Goal: Entertainment & Leisure: Consume media (video, audio)

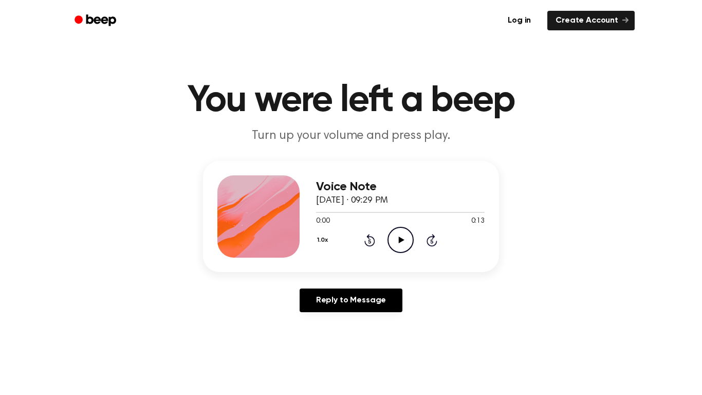
click at [394, 236] on icon "Play Audio" at bounding box center [400, 240] width 26 height 26
click at [394, 236] on icon "Pause Audio" at bounding box center [400, 240] width 26 height 26
click at [295, 354] on main "You were left a beep Turn up your volume and press play. Voice Note September 2…" at bounding box center [351, 316] width 702 height 633
click at [403, 236] on icon "Play Audio" at bounding box center [400, 240] width 26 height 26
click at [369, 241] on icon "Rewind 5 seconds" at bounding box center [369, 239] width 11 height 13
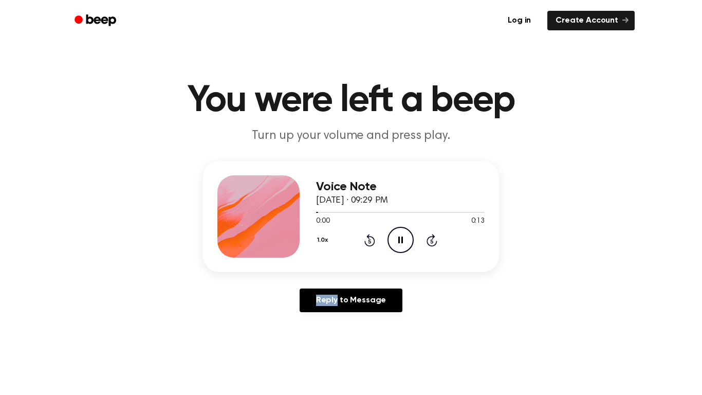
click at [369, 241] on icon "Rewind 5 seconds" at bounding box center [369, 239] width 11 height 13
click at [394, 240] on icon "Pause Audio" at bounding box center [400, 240] width 26 height 26
click at [394, 240] on icon "Play Audio" at bounding box center [400, 240] width 26 height 26
click at [402, 233] on icon "Pause Audio" at bounding box center [400, 240] width 26 height 26
click at [402, 233] on icon "Play Audio" at bounding box center [400, 240] width 26 height 26
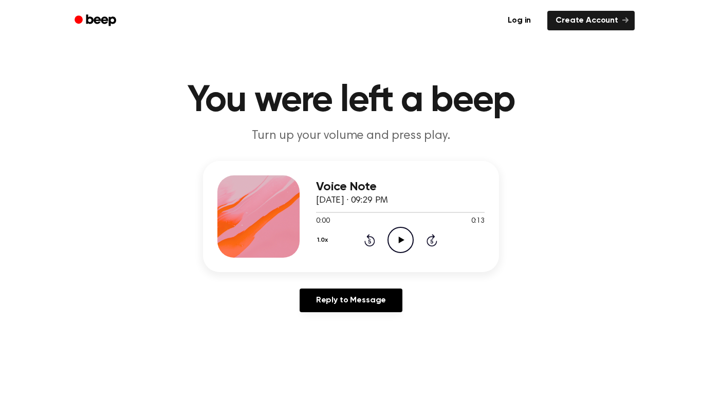
click at [409, 232] on icon "Play Audio" at bounding box center [400, 240] width 26 height 26
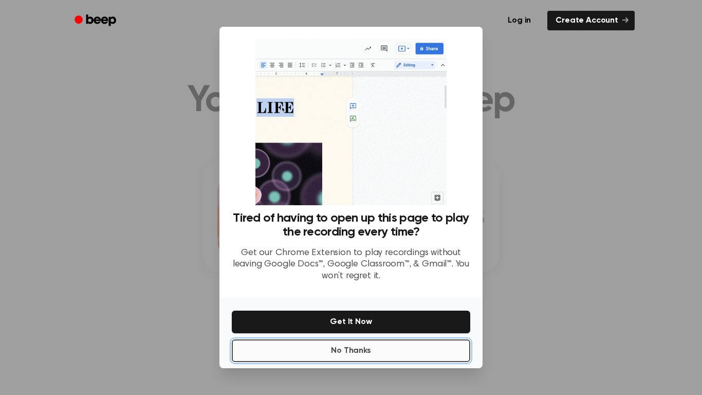
click at [343, 353] on button "No Thanks" at bounding box center [351, 350] width 238 height 23
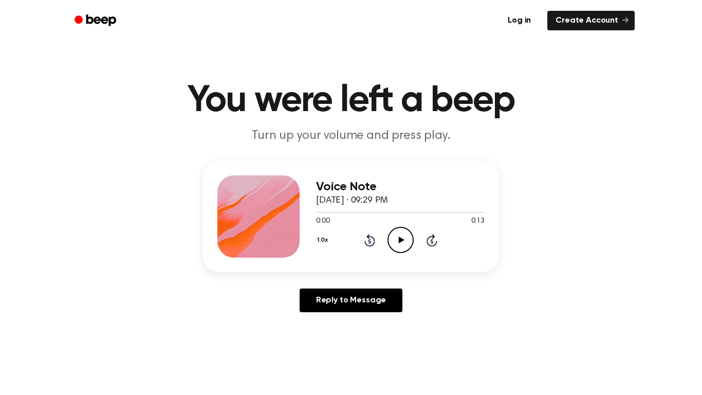
click at [399, 234] on icon "Play Audio" at bounding box center [400, 240] width 26 height 26
click at [395, 237] on icon "Play Audio" at bounding box center [400, 240] width 26 height 26
click at [394, 251] on circle at bounding box center [400, 239] width 25 height 25
click at [409, 242] on icon "Play Audio" at bounding box center [400, 240] width 26 height 26
drag, startPoint x: 316, startPoint y: 214, endPoint x: 412, endPoint y: 210, distance: 95.6
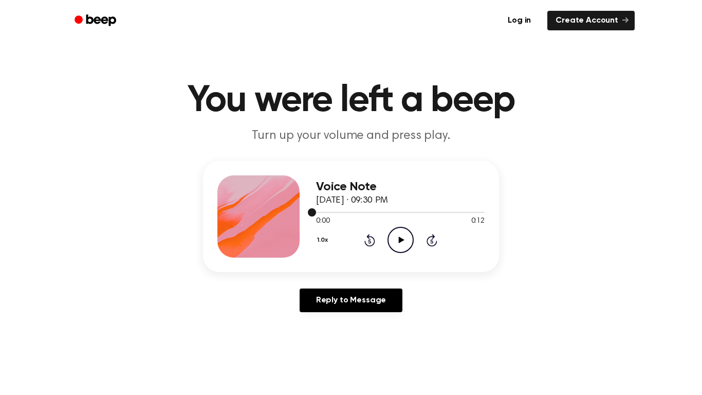
click at [412, 210] on div at bounding box center [400, 212] width 169 height 8
click at [405, 239] on icon "Play Audio" at bounding box center [400, 240] width 26 height 26
click at [375, 213] on div at bounding box center [400, 212] width 169 height 8
click at [399, 232] on icon "Play Audio" at bounding box center [400, 240] width 26 height 26
